Goal: Check status: Check status

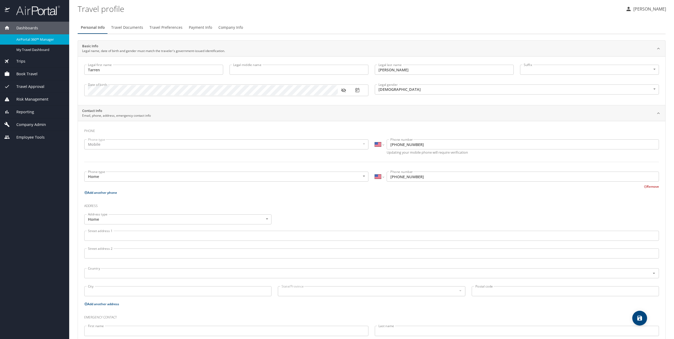
select select "US"
click at [23, 58] on div "Trips" at bounding box center [34, 61] width 69 height 13
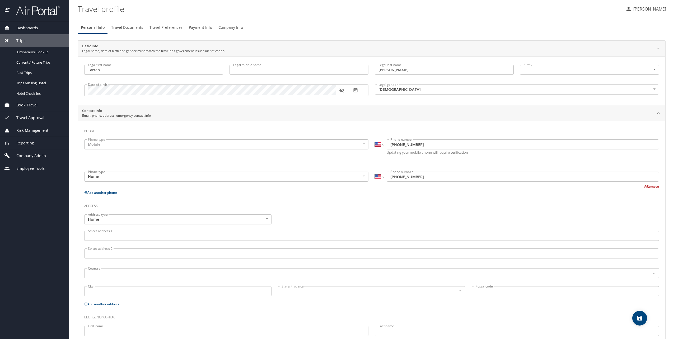
click at [23, 58] on link "Current / Future Trips" at bounding box center [34, 62] width 69 height 10
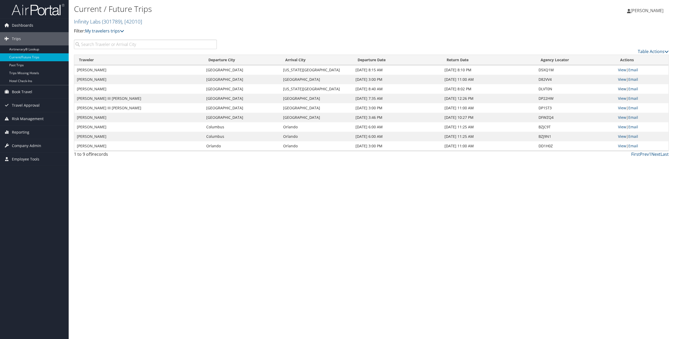
click at [620, 87] on link "View" at bounding box center [622, 88] width 8 height 5
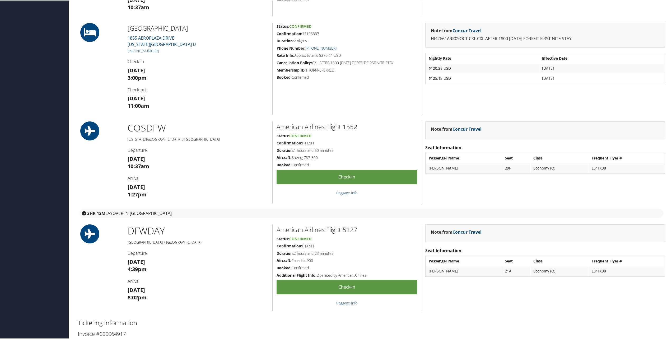
scroll to position [449, 0]
